Goal: Navigation & Orientation: Find specific page/section

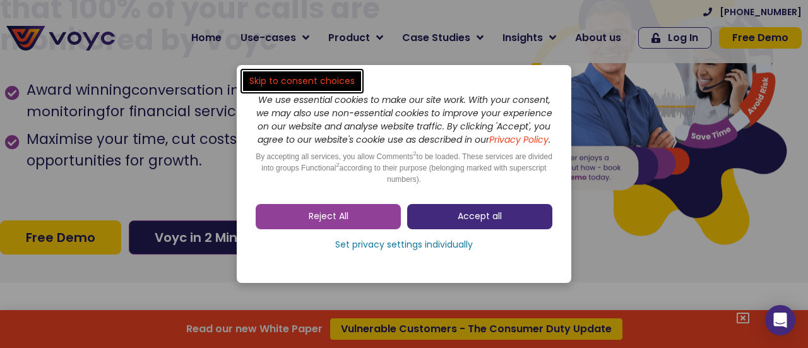
click at [457, 224] on link "Accept all" at bounding box center [479, 216] width 145 height 25
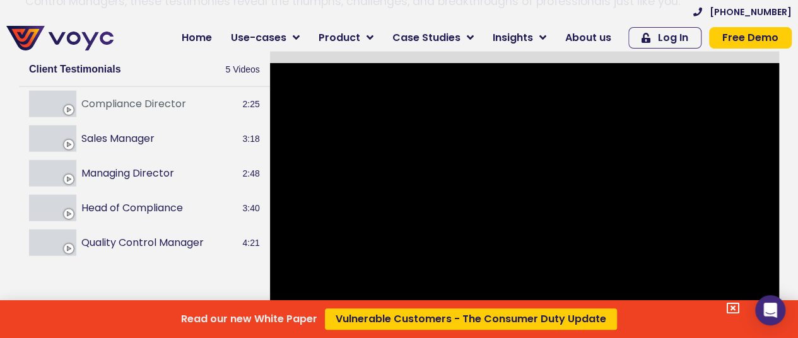
scroll to position [1262, 0]
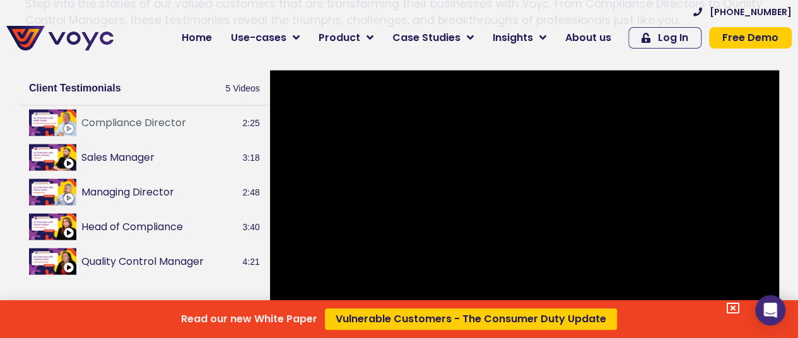
click at [88, 166] on div "Read our new White Paper Vulnerable Customers - The Consumer Duty Update" at bounding box center [399, 169] width 798 height 338
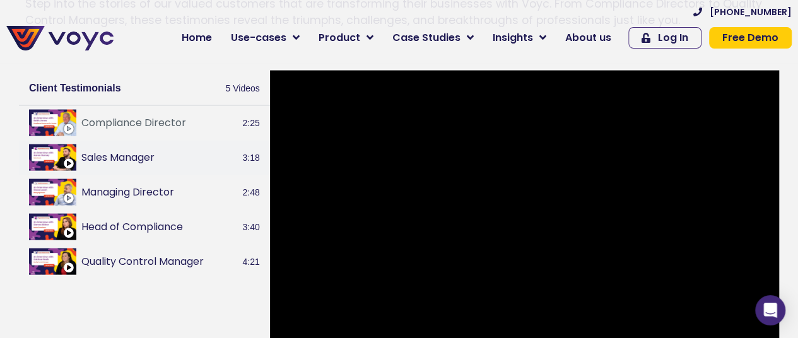
click at [95, 159] on button "Sales Manager" at bounding box center [159, 157] width 156 height 15
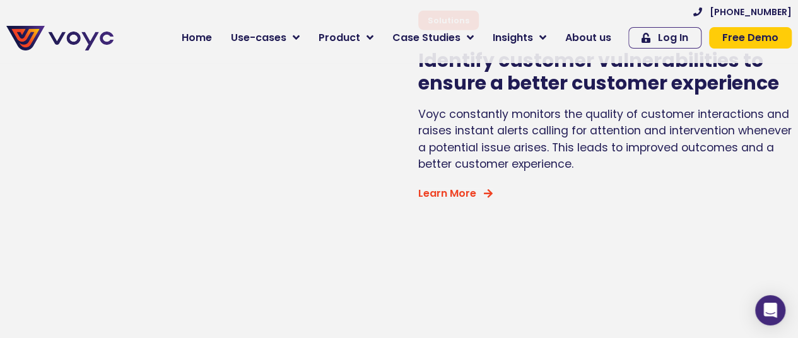
scroll to position [3975, 0]
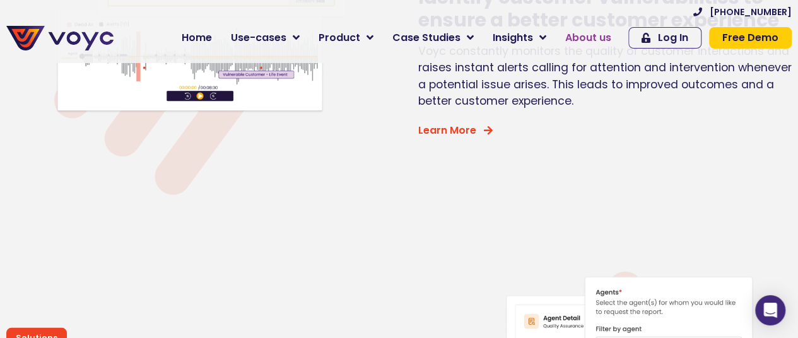
click at [598, 33] on span "About us" at bounding box center [588, 37] width 46 height 15
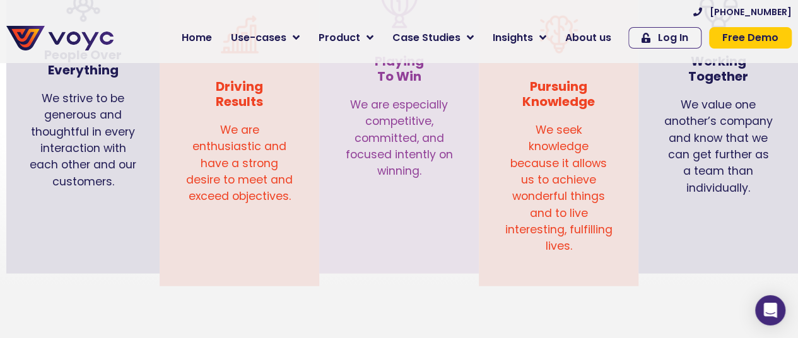
scroll to position [1274, 0]
